Goal: Check status: Check status

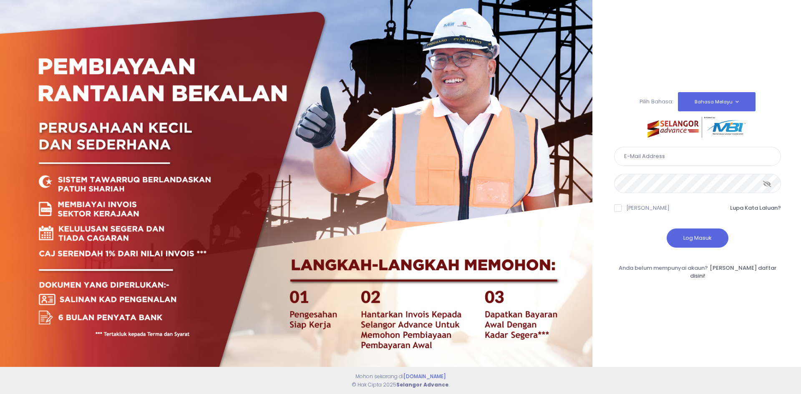
click at [652, 161] on input "text" at bounding box center [697, 156] width 167 height 19
type input "admin@oregroup.my"
click at [764, 184] on icon at bounding box center [767, 184] width 8 height 0
click at [691, 242] on button "Log Masuk" at bounding box center [698, 238] width 62 height 19
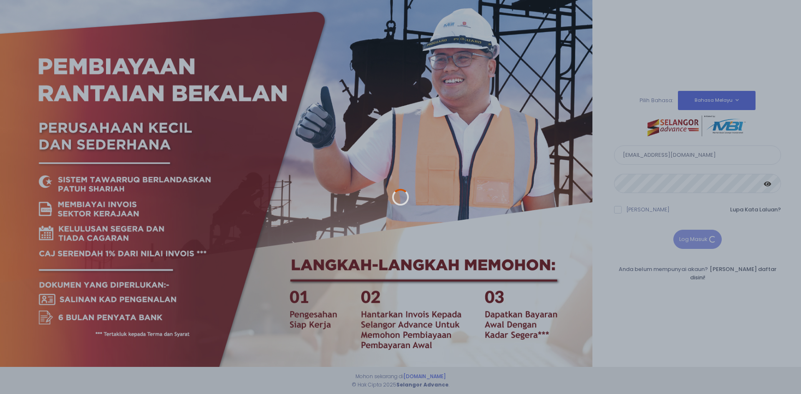
click at [615, 217] on div at bounding box center [400, 197] width 801 height 394
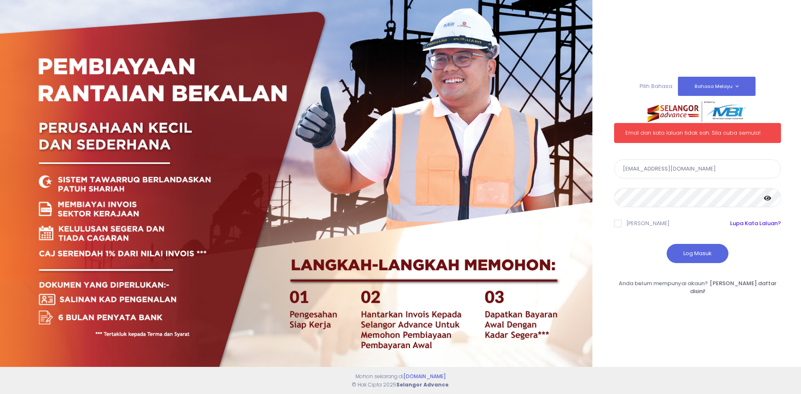
click at [761, 225] on link "Lupa Kata Laluan?" at bounding box center [755, 223] width 51 height 8
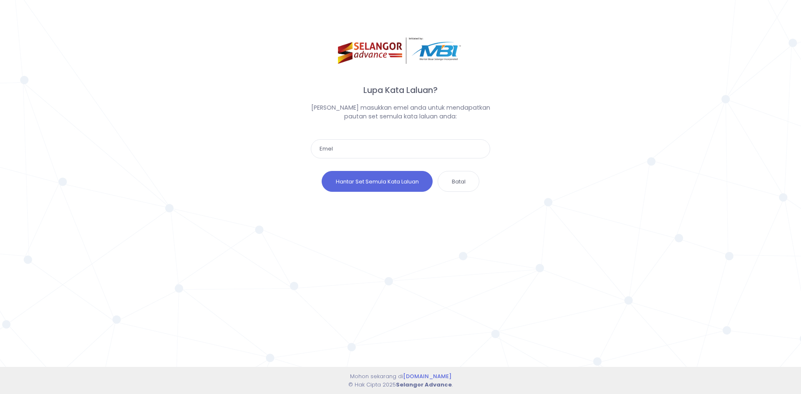
click at [348, 146] on input "text" at bounding box center [400, 148] width 179 height 19
type input "admin@oregroup.my"
click at [382, 182] on button "Hantar Set Semula Kata Laluan" at bounding box center [377, 181] width 111 height 21
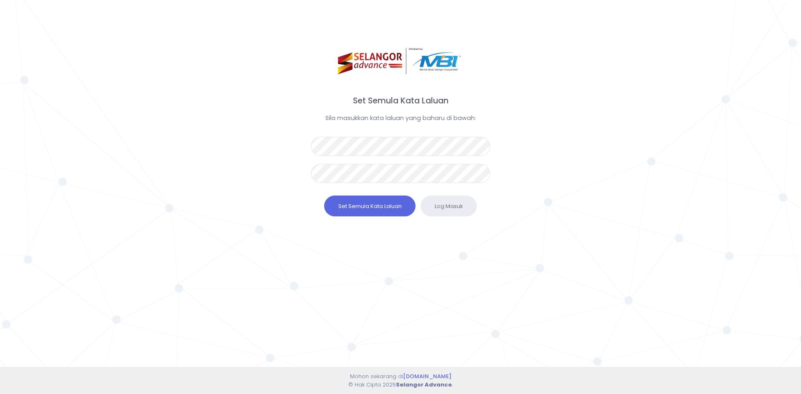
click at [257, 138] on div "Token anda telah tamat! Kata laluan anda telah berjaya di set semula! Sila log …" at bounding box center [400, 197] width 801 height 394
click at [388, 204] on button "Set Semula Kata Laluan" at bounding box center [369, 206] width 91 height 21
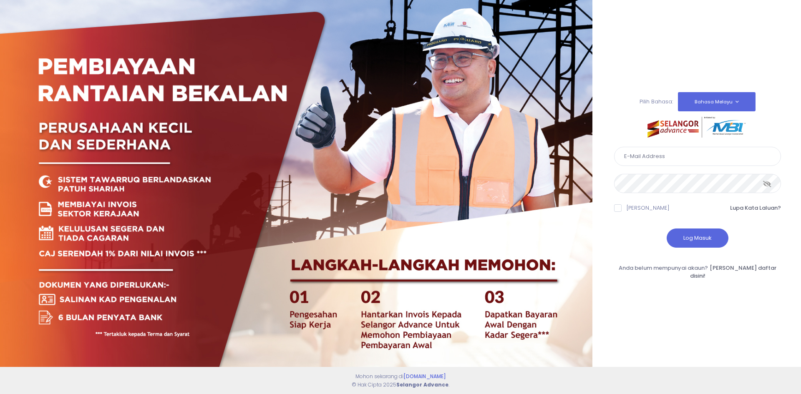
click at [658, 166] on input "text" at bounding box center [697, 156] width 167 height 19
type input "[EMAIL_ADDRESS][DOMAIN_NAME]"
click at [692, 240] on button "Log Masuk" at bounding box center [698, 238] width 62 height 19
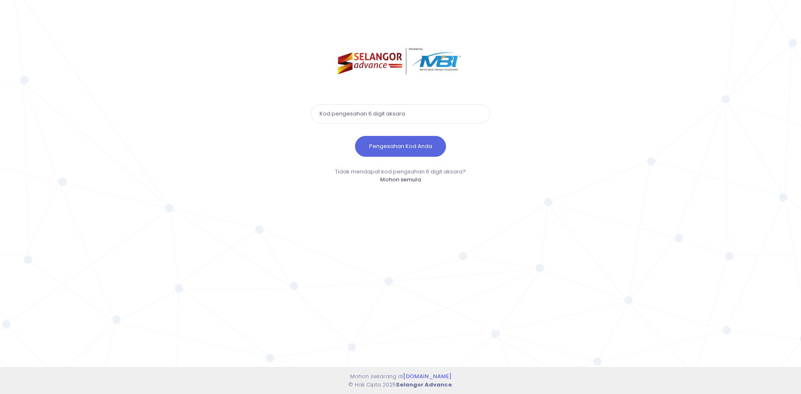
click at [346, 113] on input "text" at bounding box center [400, 113] width 179 height 19
type input "946126"
click at [375, 141] on button "Pengesahan Kod Anda" at bounding box center [400, 146] width 91 height 21
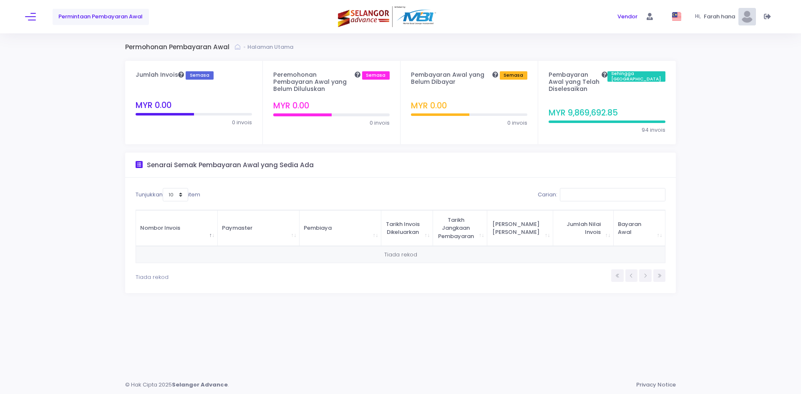
click at [38, 17] on div "Permintaan Pembayaran Awal" at bounding box center [150, 16] width 250 height 33
click at [32, 16] on span at bounding box center [30, 16] width 11 height 1
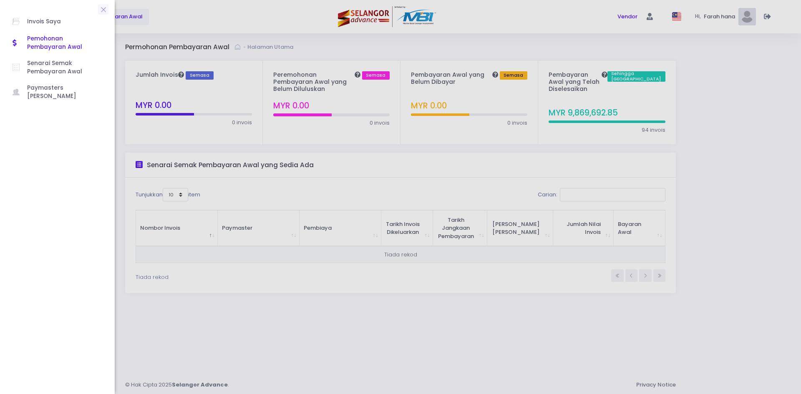
click at [47, 39] on span "Pemohonan Pembayaran Awal" at bounding box center [64, 43] width 75 height 17
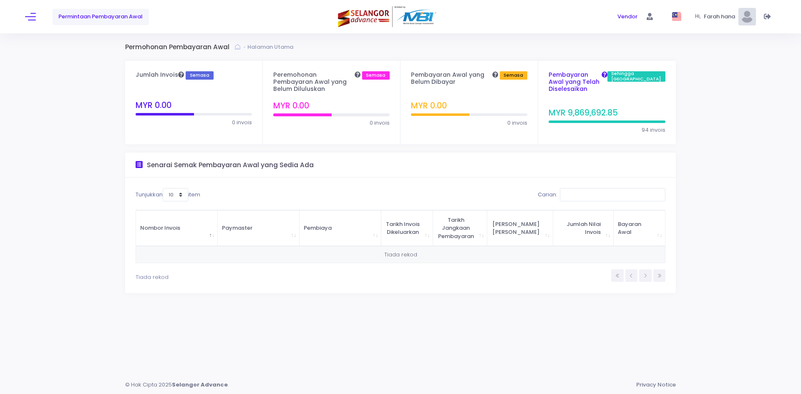
click at [573, 78] on h4 "Pembayaran Awal yang Telah Diselesaikan Sehingga Kini" at bounding box center [607, 81] width 117 height 21
click at [591, 76] on h4 "Pembayaran Awal yang Telah Diselesaikan Sehingga Kini" at bounding box center [607, 81] width 117 height 21
click at [32, 17] on button at bounding box center [30, 16] width 11 height 11
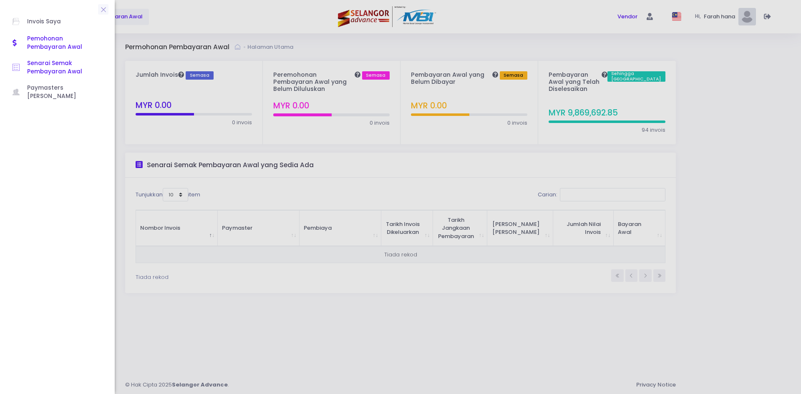
click at [37, 67] on span "Senarai Semak Pembayaran Awal" at bounding box center [64, 67] width 75 height 17
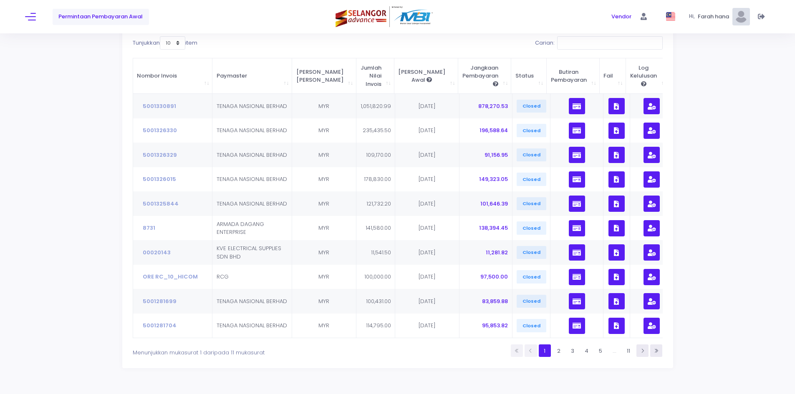
scroll to position [107, 0]
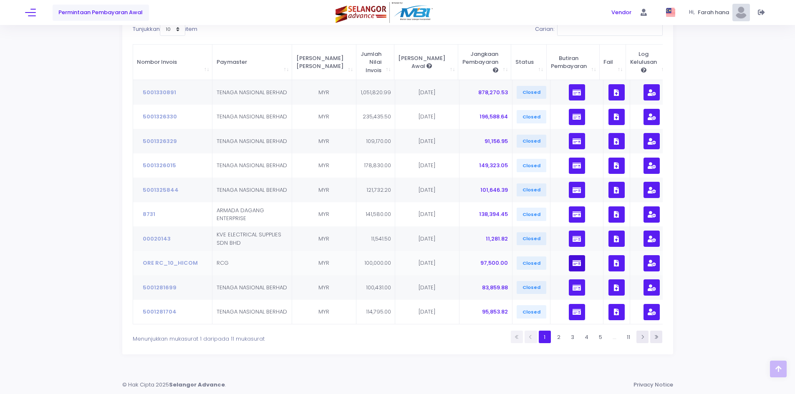
click at [572, 263] on icon "button" at bounding box center [576, 263] width 8 height 0
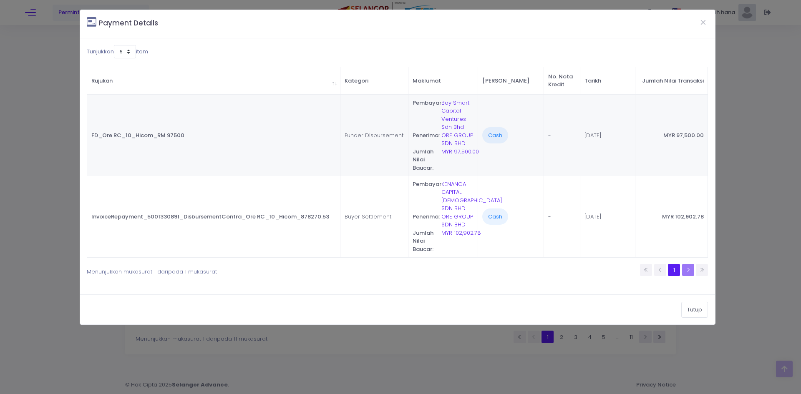
click at [690, 270] on li at bounding box center [689, 270] width 12 height 12
click at [644, 271] on li at bounding box center [646, 270] width 12 height 12
click at [695, 309] on button "Tutup" at bounding box center [694, 310] width 27 height 16
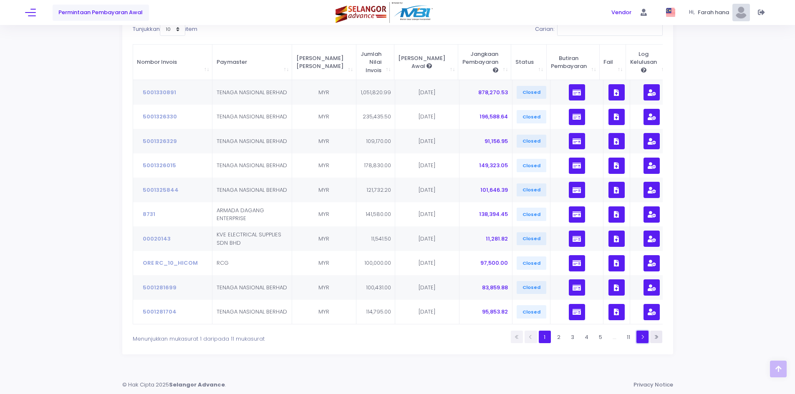
click at [642, 335] on icon at bounding box center [642, 337] width 5 height 5
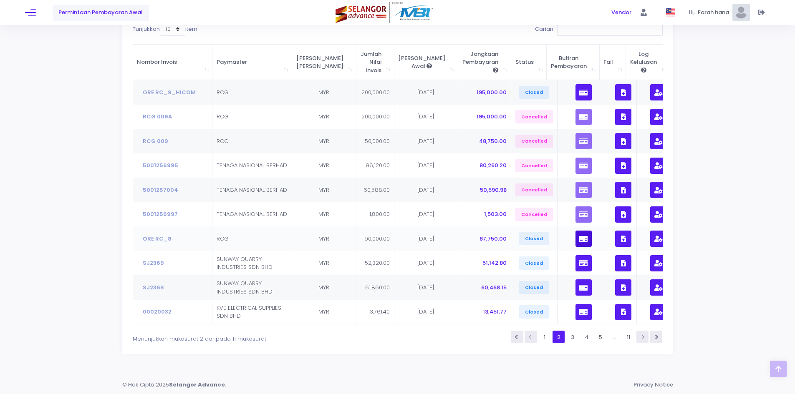
click at [579, 239] on icon "button" at bounding box center [583, 239] width 8 height 0
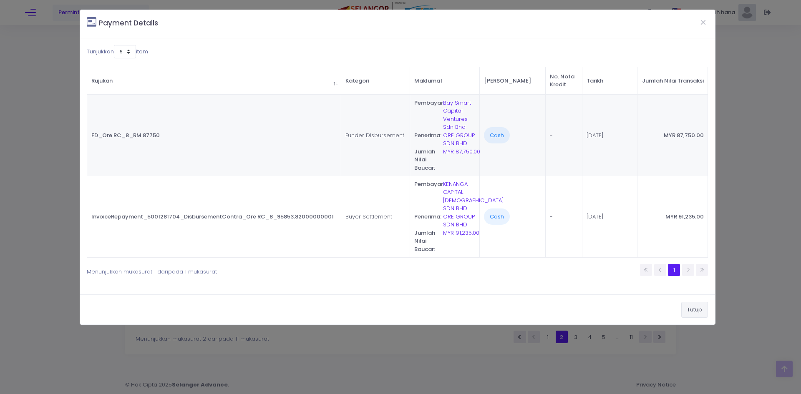
click at [696, 311] on button "Tutup" at bounding box center [694, 310] width 27 height 16
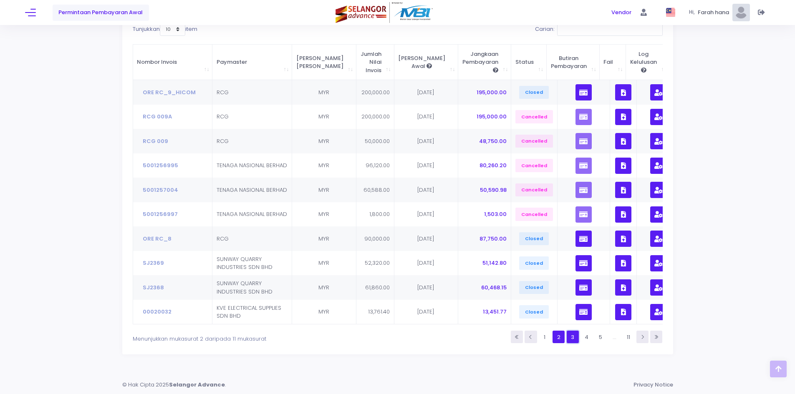
click at [574, 339] on link "3" at bounding box center [573, 337] width 12 height 12
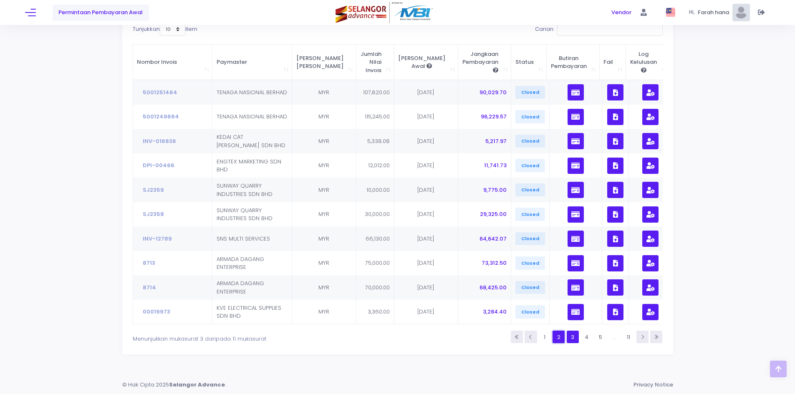
click at [558, 337] on link "2" at bounding box center [558, 337] width 12 height 12
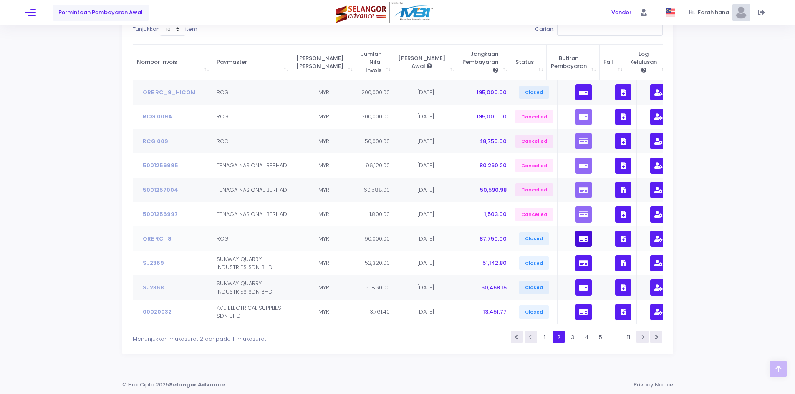
click at [579, 239] on icon "button" at bounding box center [583, 239] width 8 height 0
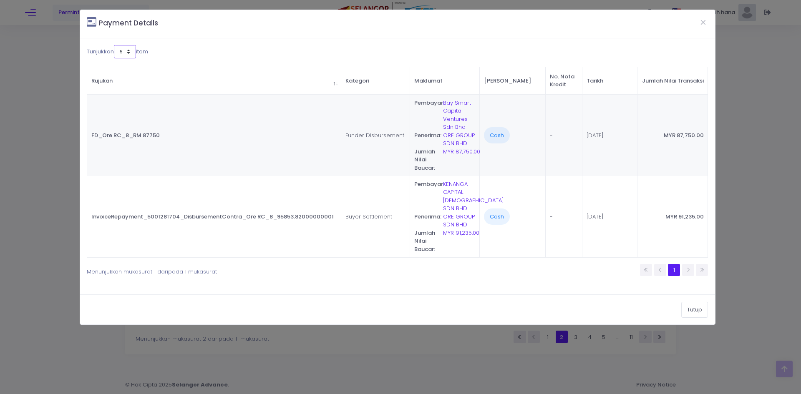
click at [129, 50] on select "5 7 10" at bounding box center [125, 51] width 22 height 13
click at [252, 59] on div "Tunjukkan 5 7 10 item" at bounding box center [240, 53] width 307 height 16
click at [696, 309] on button "Tutup" at bounding box center [694, 310] width 27 height 16
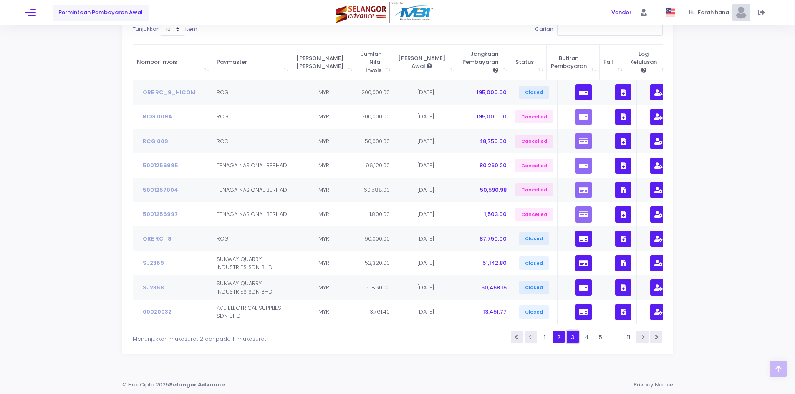
click at [571, 337] on link "3" at bounding box center [573, 337] width 12 height 12
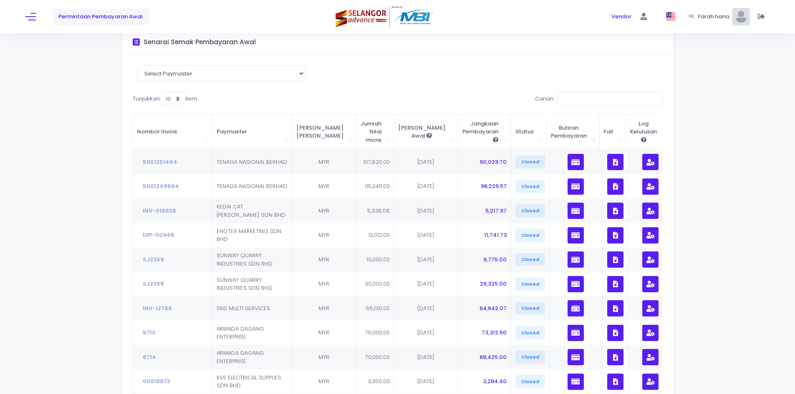
scroll to position [0, 0]
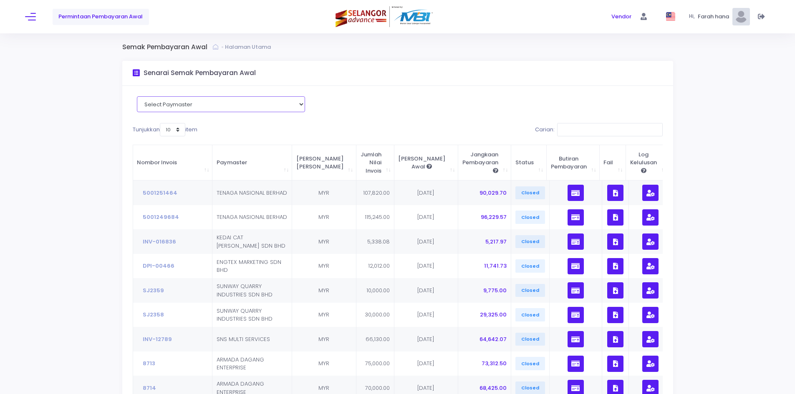
click at [184, 104] on select "Select Paymaster SERAI HARMONI SDN BHD SVIN BUILDERS SDN BHD SUNWAY QUARRY INDU…" at bounding box center [221, 104] width 168 height 16
select select "6215"
click at [140, 96] on select "Select Paymaster SERAI HARMONI SDN BHD SVIN BUILDERS SDN BHD SUNWAY QUARRY INDU…" at bounding box center [221, 104] width 168 height 16
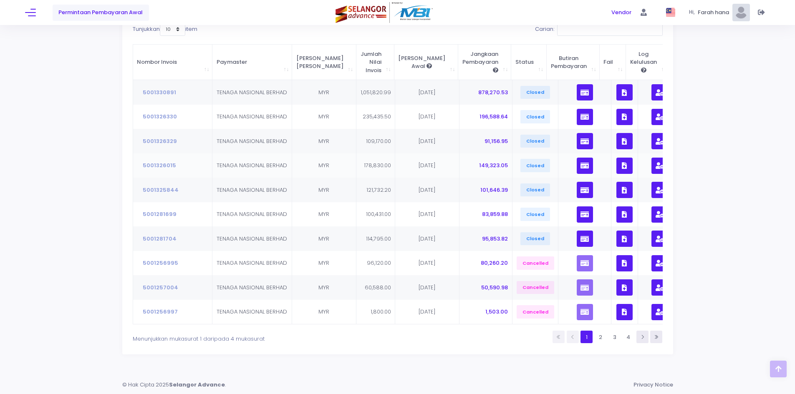
scroll to position [107, 0]
click at [574, 337] on li at bounding box center [573, 337] width 12 height 12
click at [572, 337] on li at bounding box center [573, 337] width 12 height 12
click at [585, 335] on link "1" at bounding box center [586, 337] width 12 height 12
click at [577, 337] on li at bounding box center [573, 337] width 12 height 12
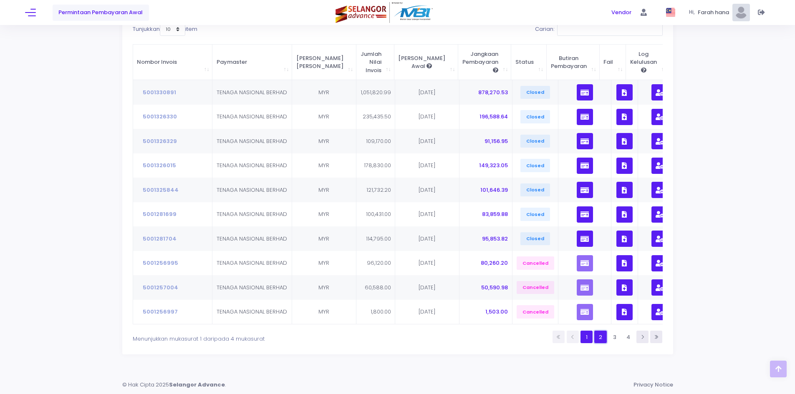
click at [601, 337] on link "2" at bounding box center [600, 337] width 12 height 12
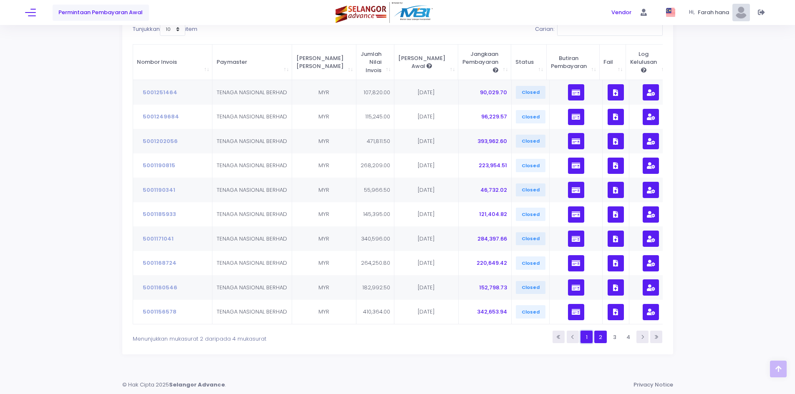
click at [584, 337] on link "1" at bounding box center [586, 337] width 12 height 12
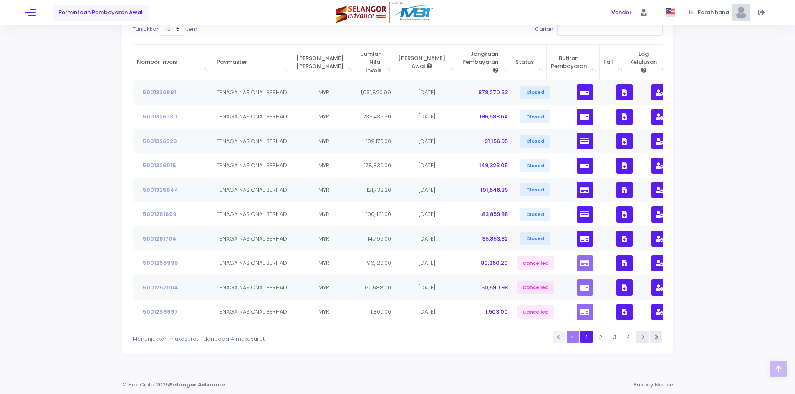
click at [568, 336] on li at bounding box center [573, 337] width 12 height 12
click at [589, 335] on link "1" at bounding box center [586, 337] width 12 height 12
click at [603, 338] on link "2" at bounding box center [600, 337] width 12 height 12
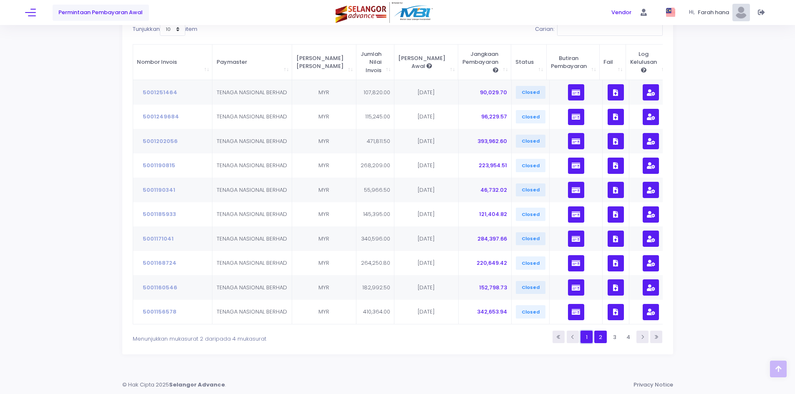
click at [587, 335] on link "1" at bounding box center [586, 337] width 12 height 12
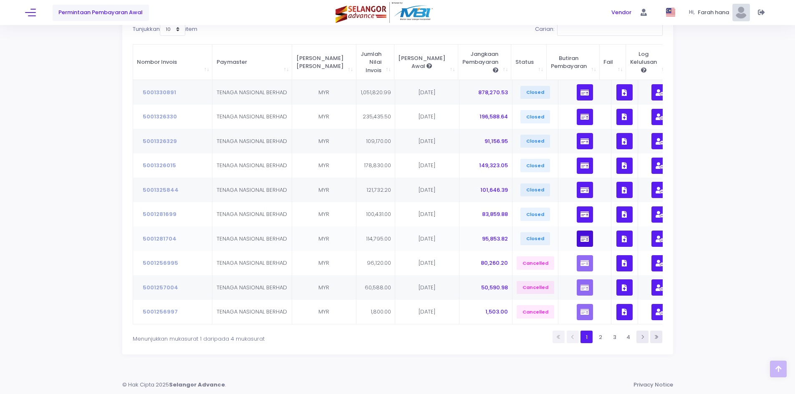
click at [580, 239] on icon "button" at bounding box center [584, 239] width 8 height 0
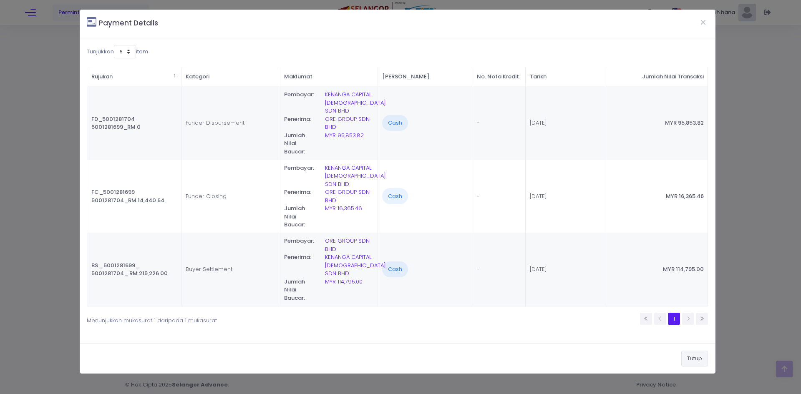
click at [695, 351] on button "Tutup" at bounding box center [694, 359] width 27 height 16
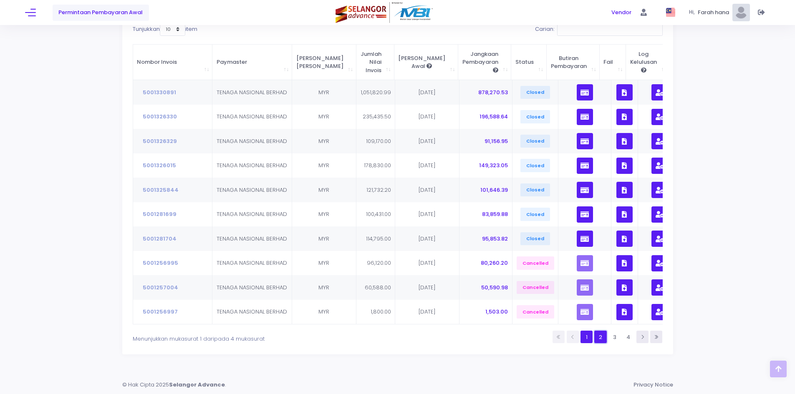
click at [601, 336] on link "2" at bounding box center [600, 337] width 12 height 12
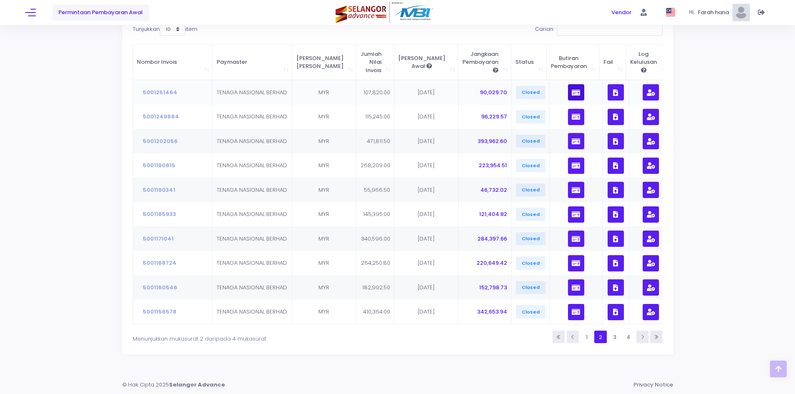
click at [572, 93] on icon "button" at bounding box center [576, 93] width 8 height 0
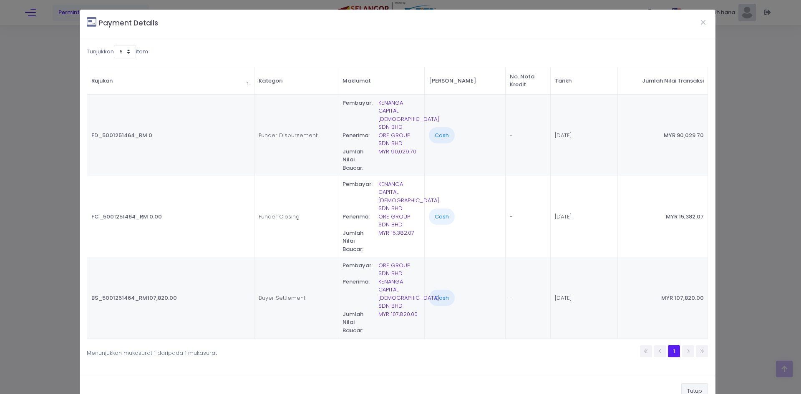
click at [698, 391] on button "Tutup" at bounding box center [694, 391] width 27 height 16
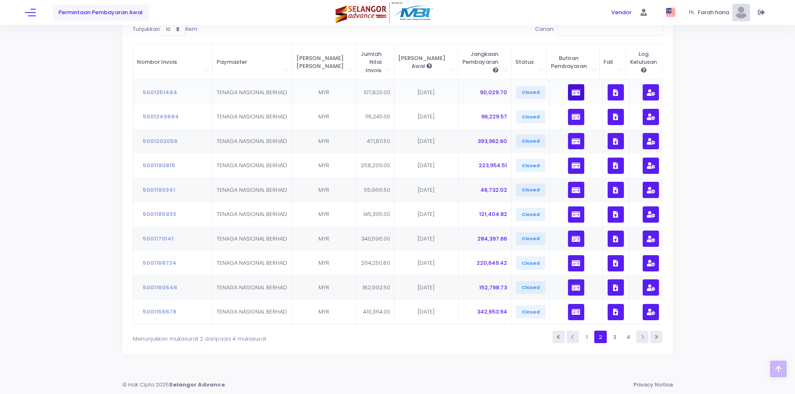
click at [572, 93] on icon "button" at bounding box center [576, 93] width 8 height 0
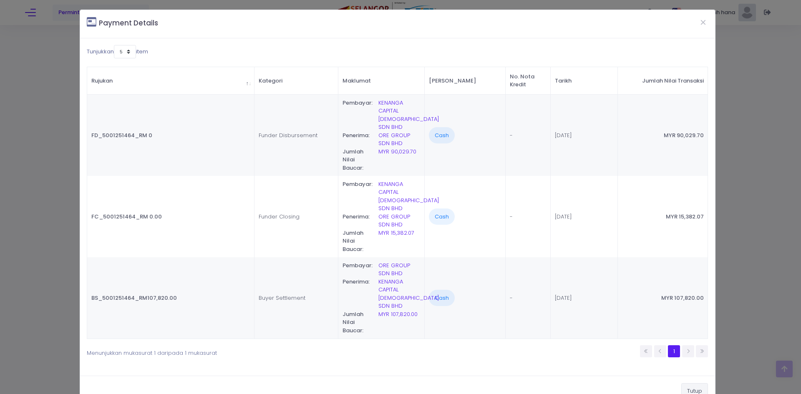
click at [687, 389] on button "Tutup" at bounding box center [694, 391] width 27 height 16
